Goal: Information Seeking & Learning: Learn about a topic

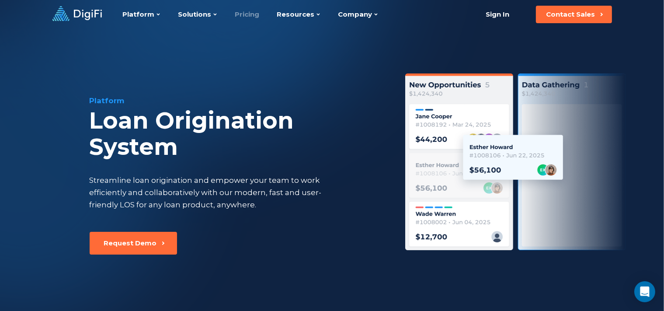
click at [246, 15] on link "Pricing" at bounding box center [247, 14] width 24 height 29
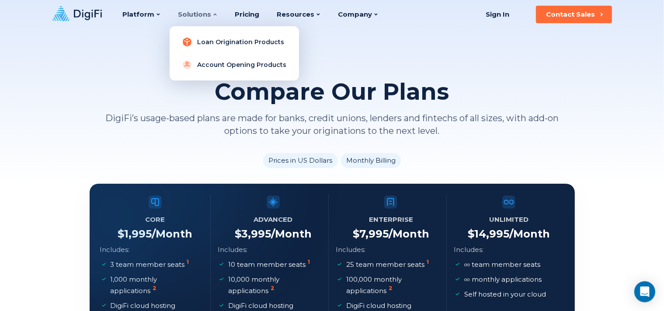
click at [209, 38] on link "Loan Origination Products" at bounding box center [233, 41] width 115 height 17
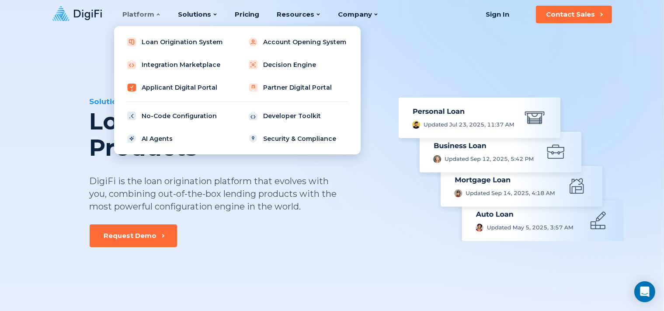
click at [166, 85] on link "Applicant Digital Portal" at bounding box center [176, 87] width 111 height 17
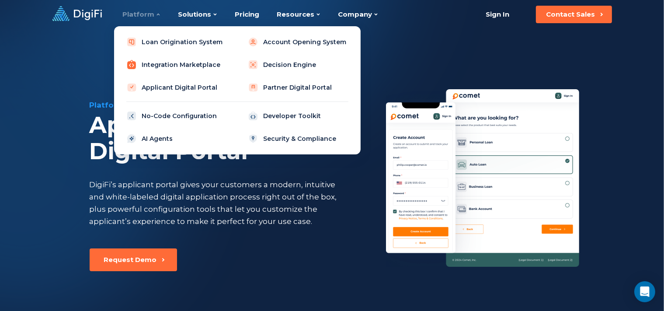
click at [158, 65] on link "Integration Marketplace" at bounding box center [176, 64] width 111 height 17
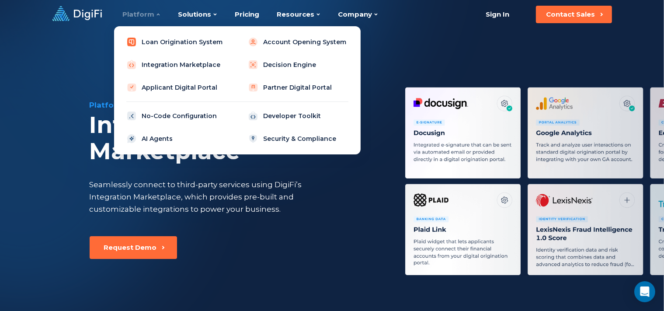
click at [148, 39] on link "Loan Origination System" at bounding box center [176, 41] width 111 height 17
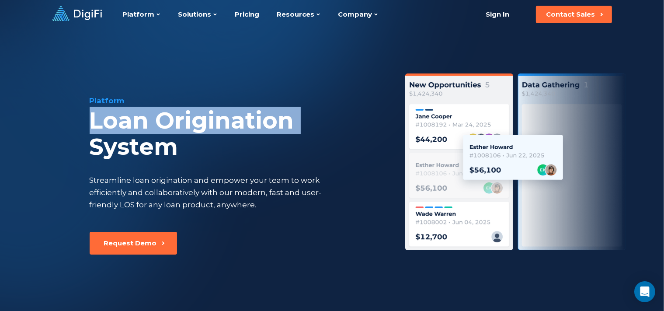
drag, startPoint x: 48, startPoint y: 134, endPoint x: 80, endPoint y: 100, distance: 46.0
click at [48, 134] on div "Platform Loan Origination System Streamline loan origination and empower your t…" at bounding box center [332, 180] width 597 height 303
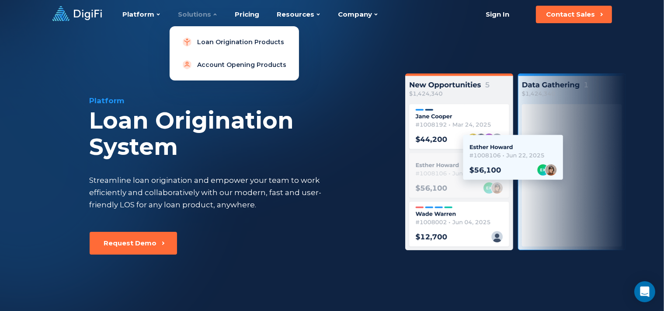
click at [198, 9] on div "Solutions" at bounding box center [197, 14] width 39 height 29
click at [216, 45] on link "Loan Origination Products" at bounding box center [233, 41] width 115 height 17
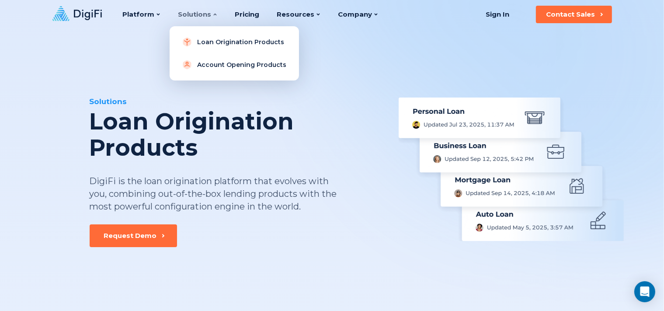
click at [196, 18] on div "Solutions" at bounding box center [197, 14] width 39 height 29
click at [218, 45] on link "Loan Origination Products" at bounding box center [233, 41] width 115 height 17
